Goal: Task Accomplishment & Management: Manage account settings

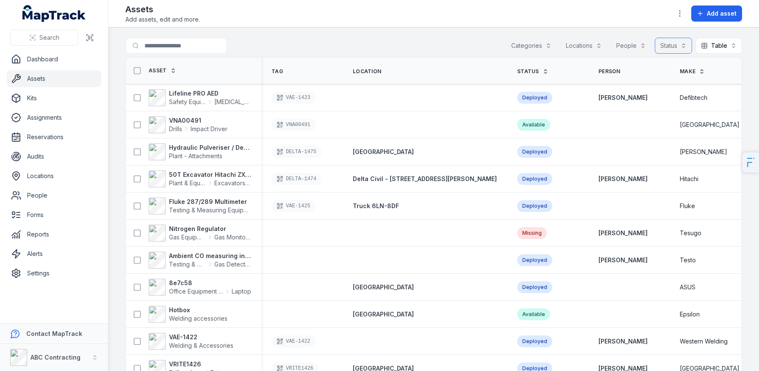
click at [658, 46] on button "Status" at bounding box center [672, 46] width 37 height 16
click at [601, 11] on div "Toggle Navigation Assets Add assets, edit and more. Add asset Search for assets…" at bounding box center [433, 185] width 650 height 371
click at [29, 216] on link "Forms" at bounding box center [54, 215] width 94 height 17
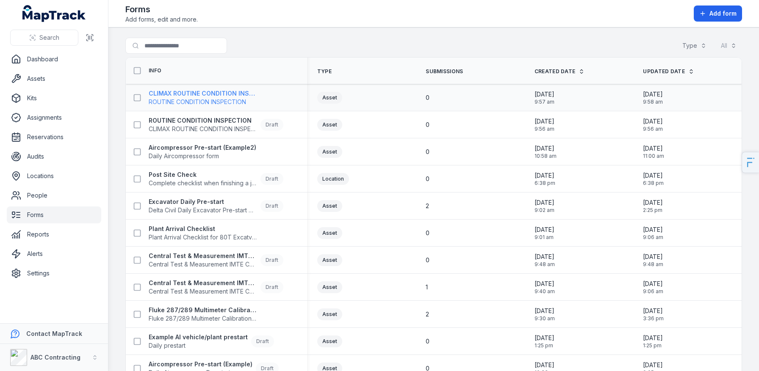
click at [235, 90] on strong "CLIMAX ROUTINE CONDITION INSPECTION" at bounding box center [203, 93] width 108 height 8
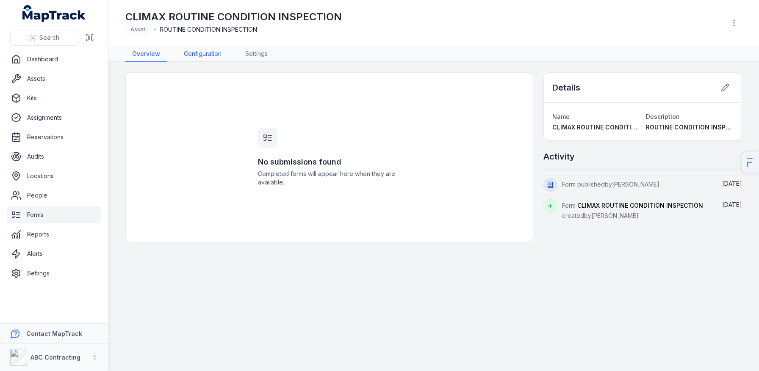
click at [194, 55] on link "Configuration" at bounding box center [202, 54] width 51 height 16
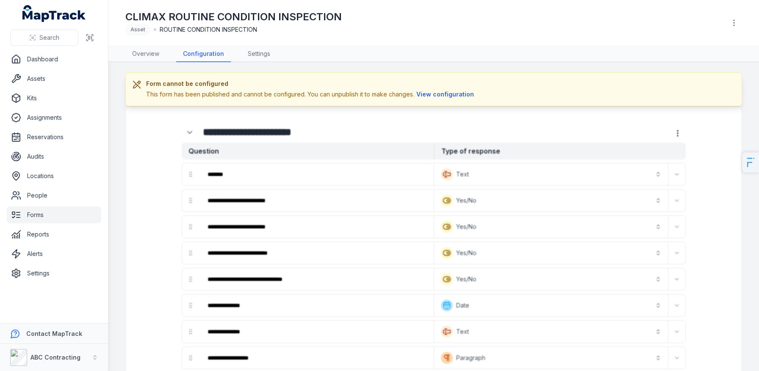
click at [742, 26] on header "Toggle Navigation CLIMAX ROUTINE CONDITION INSPECTION Asset ROUTINE CONDITION I…" at bounding box center [433, 23] width 650 height 46
click at [740, 26] on button "button" at bounding box center [734, 23] width 16 height 16
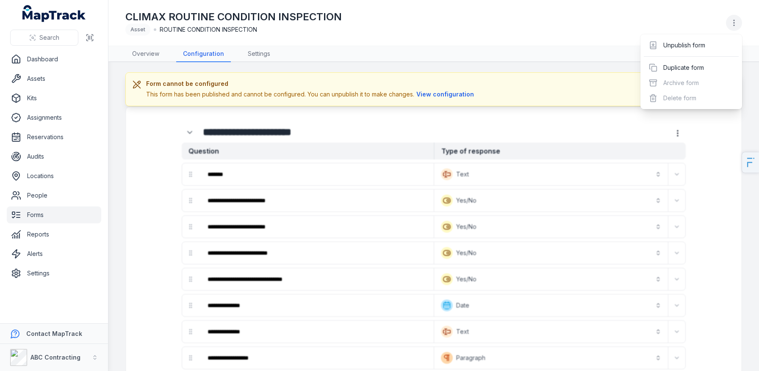
click at [740, 26] on button "button" at bounding box center [734, 23] width 16 height 16
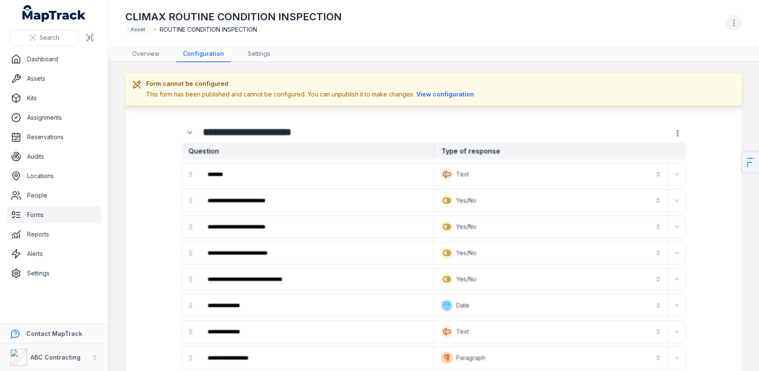
click at [735, 30] on button "button" at bounding box center [734, 23] width 16 height 16
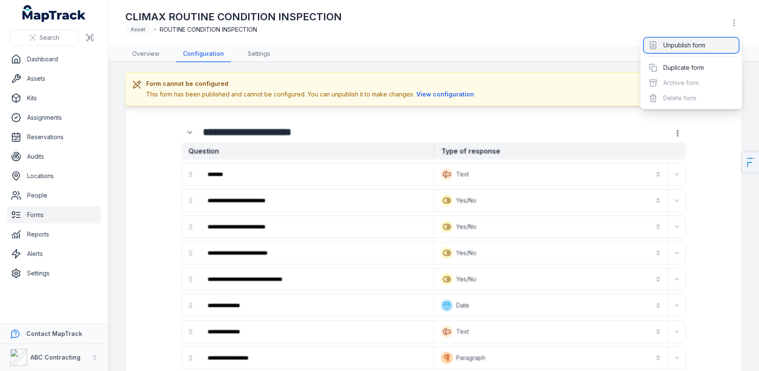
click at [705, 45] on div "Unpublish form" at bounding box center [690, 45] width 95 height 15
